Goal: Communication & Community: Answer question/provide support

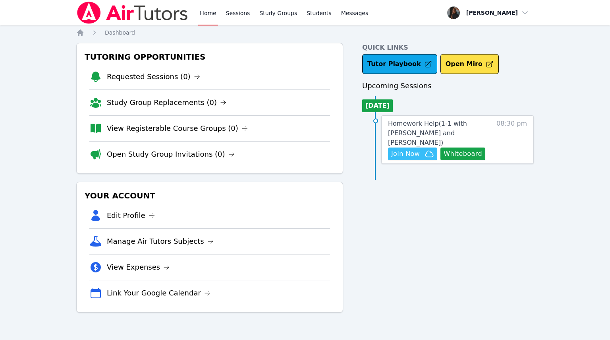
click at [399, 149] on span "Join Now" at bounding box center [405, 154] width 29 height 10
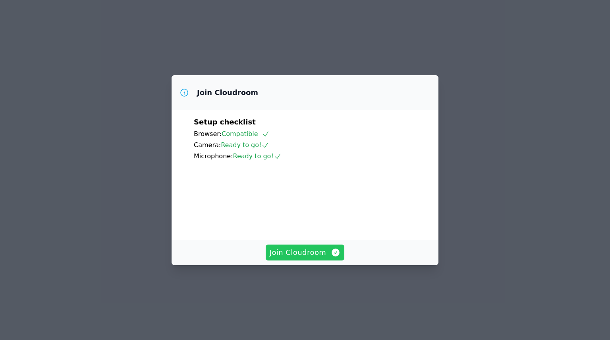
click at [296, 258] on span "Join Cloudroom" at bounding box center [305, 252] width 71 height 11
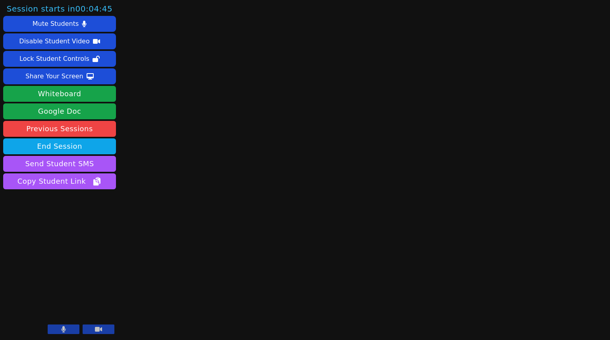
click at [71, 325] on button at bounding box center [64, 329] width 32 height 10
click at [99, 329] on icon at bounding box center [98, 329] width 7 height 5
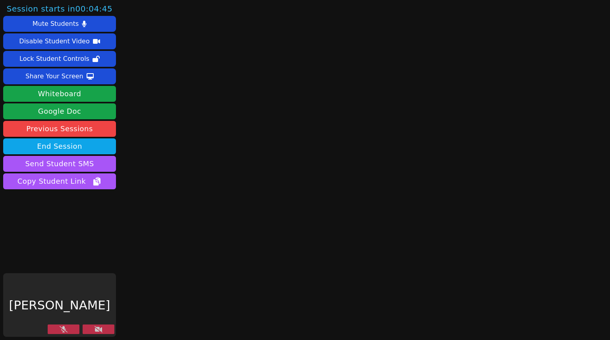
click at [65, 331] on icon at bounding box center [64, 329] width 8 height 6
click at [66, 333] on button at bounding box center [64, 329] width 32 height 10
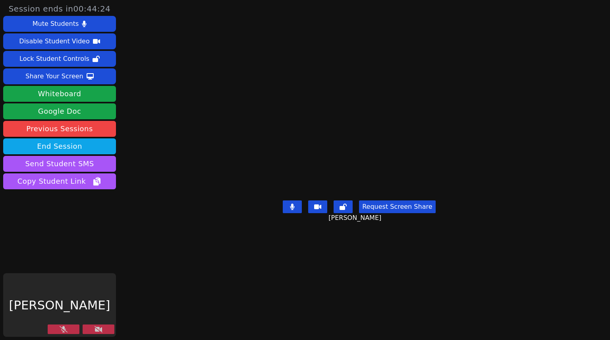
click at [104, 328] on button at bounding box center [99, 329] width 32 height 10
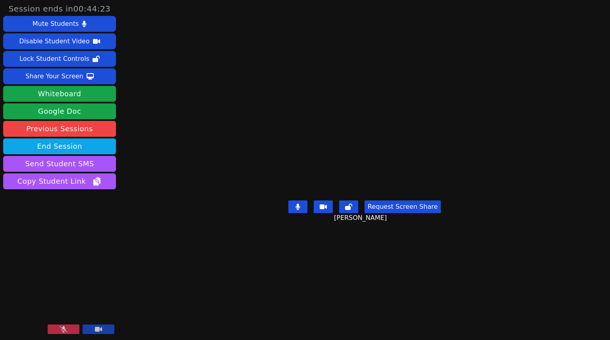
click at [57, 323] on video at bounding box center [59, 305] width 113 height 64
click at [58, 327] on button at bounding box center [64, 329] width 32 height 10
click at [101, 92] on button "Whiteboard" at bounding box center [59, 94] width 113 height 16
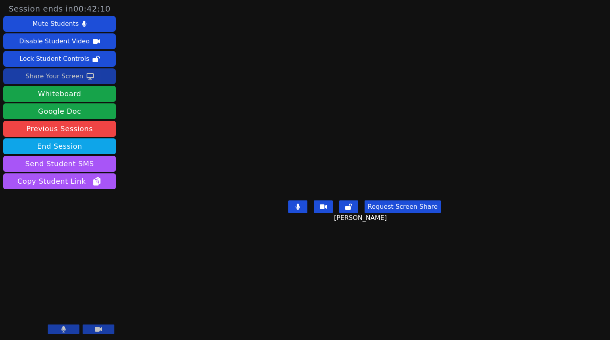
click at [90, 79] on button "Share Your Screen" at bounding box center [59, 76] width 113 height 16
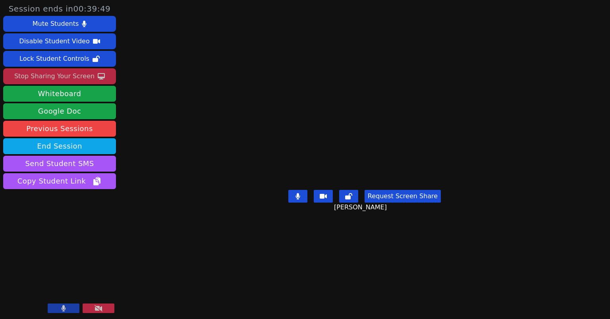
click at [49, 75] on div "Stop Sharing Your Screen" at bounding box center [54, 76] width 80 height 13
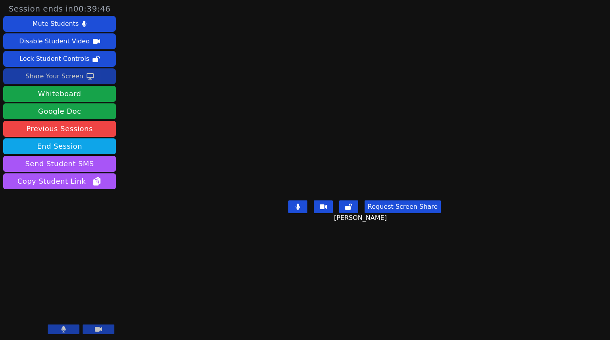
click at [64, 334] on button at bounding box center [64, 329] width 32 height 10
click at [103, 329] on button at bounding box center [99, 329] width 32 height 10
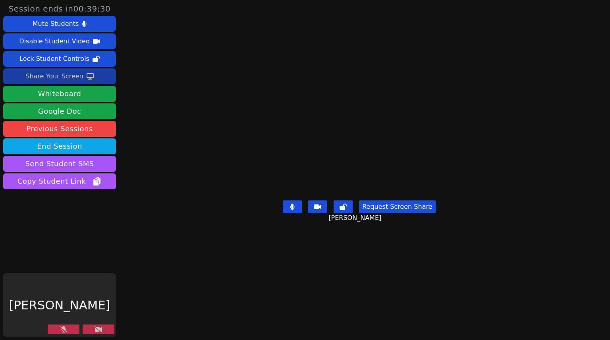
click at [64, 330] on icon at bounding box center [64, 329] width 8 height 6
click at [108, 335] on div at bounding box center [81, 329] width 67 height 11
click at [97, 333] on button at bounding box center [99, 329] width 32 height 10
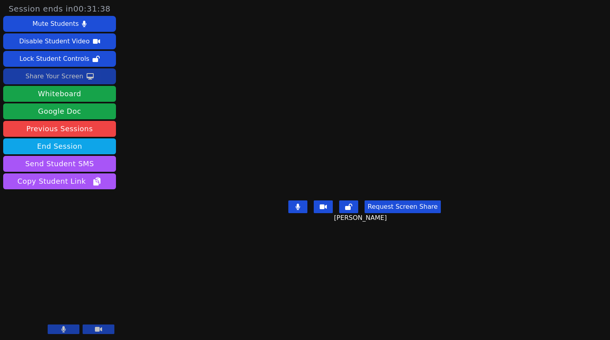
click at [413, 213] on button "Request Screen Share" at bounding box center [403, 206] width 76 height 13
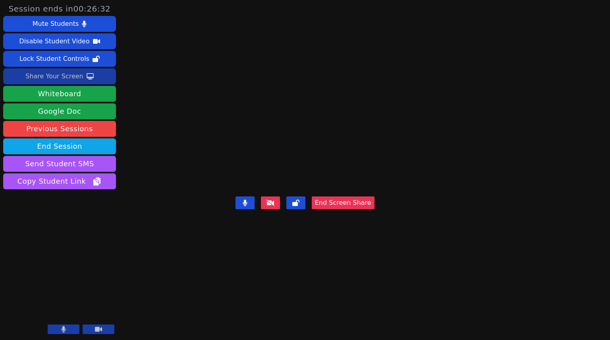
click at [59, 330] on button at bounding box center [64, 329] width 32 height 10
click at [101, 333] on button at bounding box center [99, 329] width 32 height 10
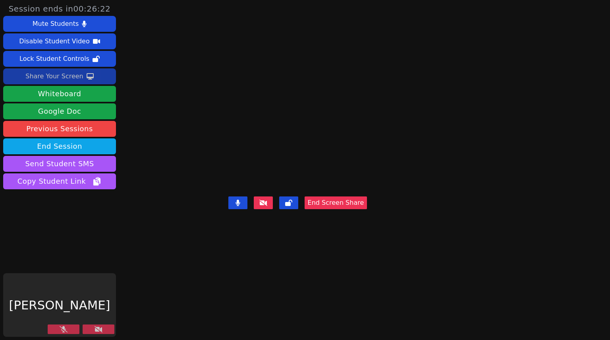
click at [99, 333] on button at bounding box center [99, 329] width 32 height 10
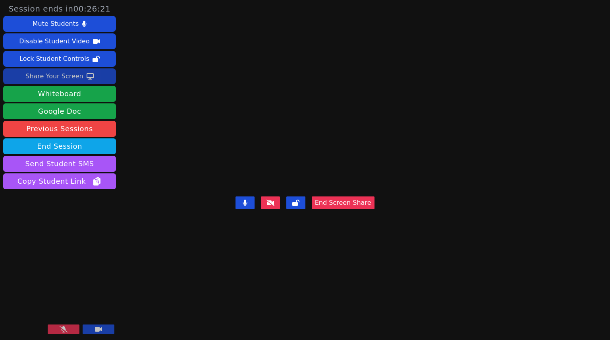
click at [64, 332] on icon at bounding box center [64, 329] width 8 height 6
click at [64, 76] on div "Share Your Screen" at bounding box center [54, 76] width 58 height 13
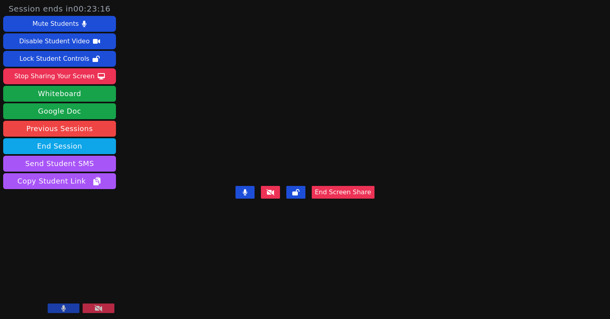
drag, startPoint x: 49, startPoint y: 76, endPoint x: 49, endPoint y: 85, distance: 9.9
click at [49, 76] on div "Stop Sharing Your Screen" at bounding box center [54, 76] width 80 height 13
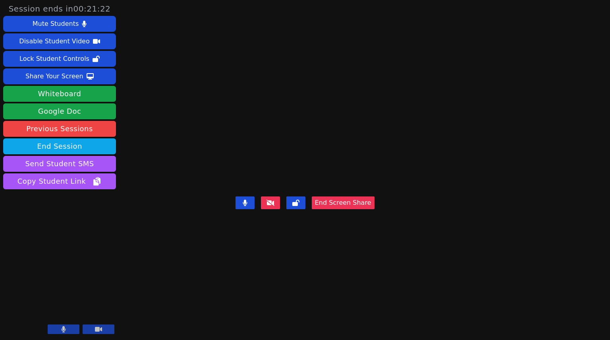
click at [375, 209] on button "End Screen Share" at bounding box center [343, 202] width 63 height 13
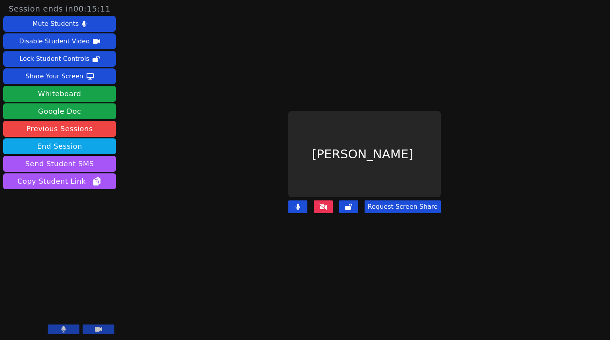
click at [329, 203] on button at bounding box center [323, 206] width 19 height 13
click at [330, 203] on button at bounding box center [323, 206] width 19 height 13
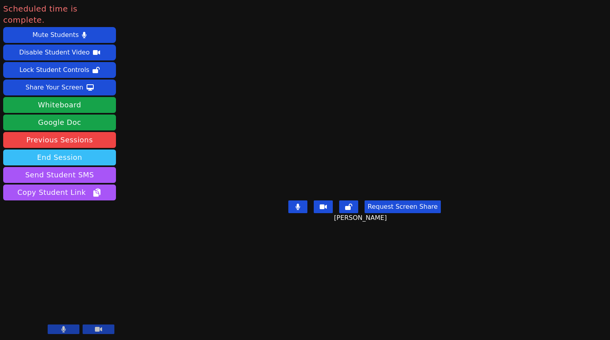
click at [64, 151] on button "End Session" at bounding box center [59, 157] width 113 height 16
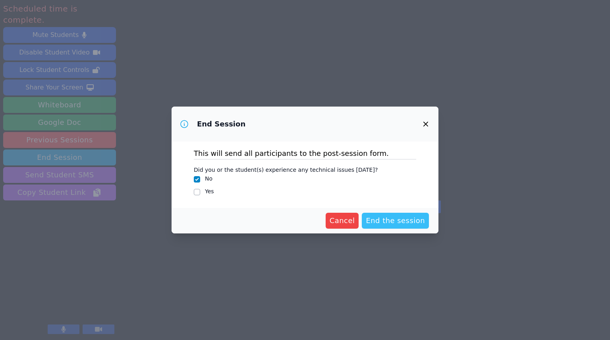
click at [407, 225] on span "End the session" at bounding box center [395, 220] width 59 height 11
